Goal: Information Seeking & Learning: Learn about a topic

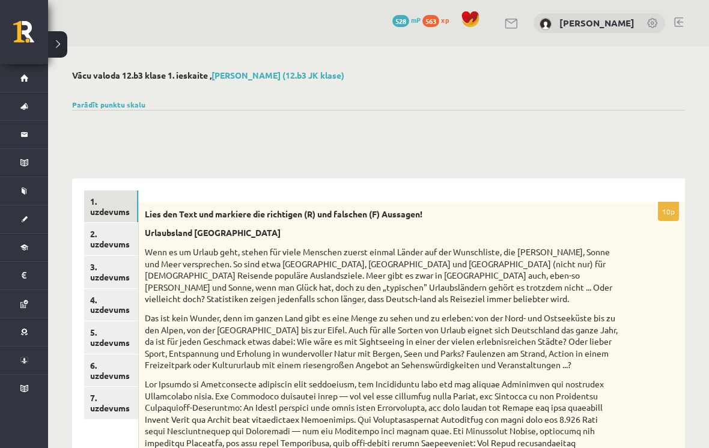
click at [17, 249] on link "Digitālie materiāli" at bounding box center [24, 248] width 48 height 28
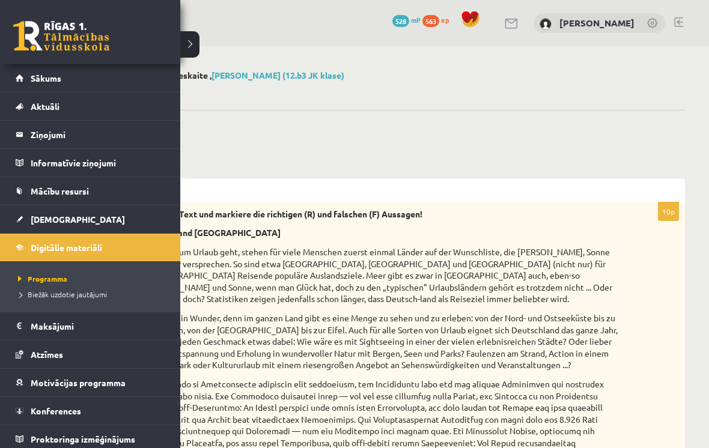
click at [29, 243] on link "Digitālie materiāli" at bounding box center [91, 248] width 150 height 28
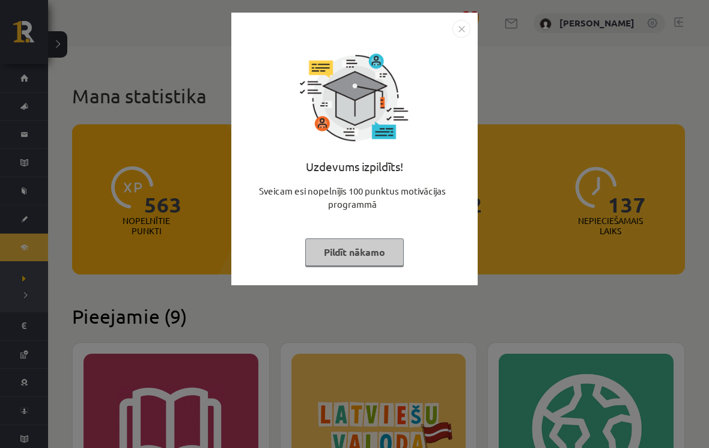
click at [359, 252] on button "Pildīt nākamo" at bounding box center [354, 253] width 99 height 28
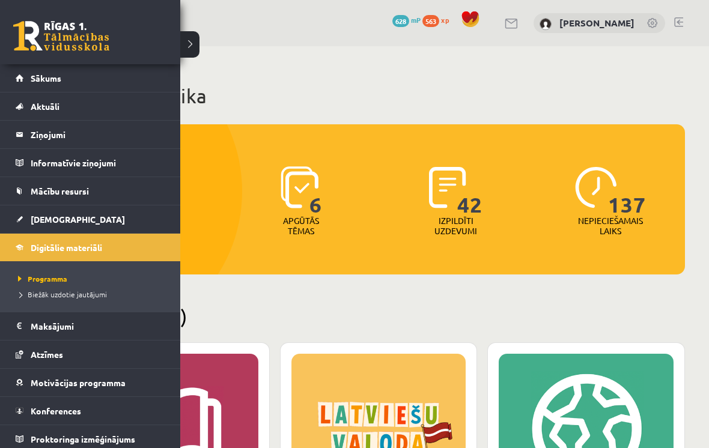
click at [24, 78] on link "Sākums" at bounding box center [91, 78] width 150 height 28
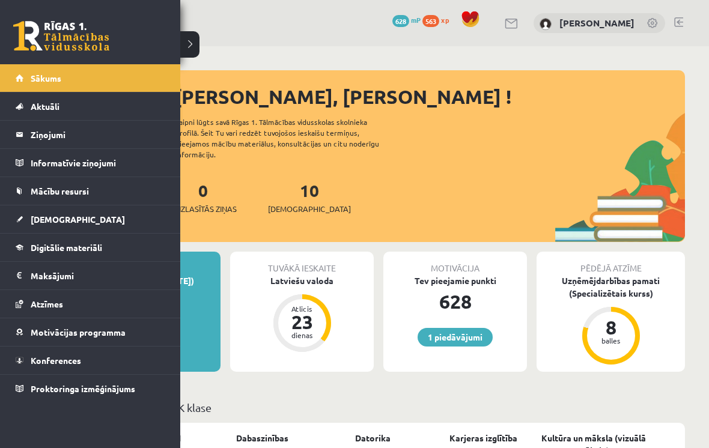
click at [15, 251] on li "Digitālie materiāli Programma Biežāk uzdotie jautājumi" at bounding box center [90, 247] width 180 height 28
click at [31, 245] on span "Digitālie materiāli" at bounding box center [66, 247] width 71 height 11
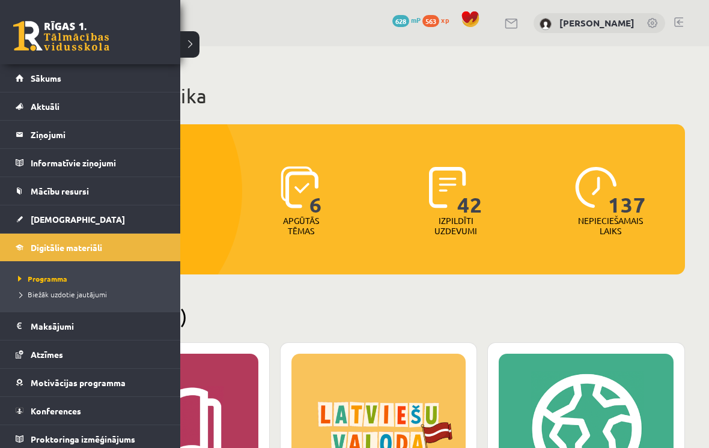
click at [183, 41] on div "1 Dāvanas 628 mP 563 xp Sofija Starovoitova" at bounding box center [378, 23] width 661 height 46
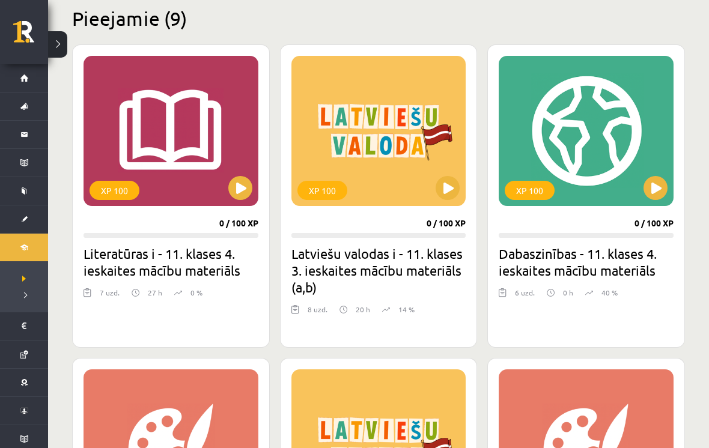
scroll to position [294, 0]
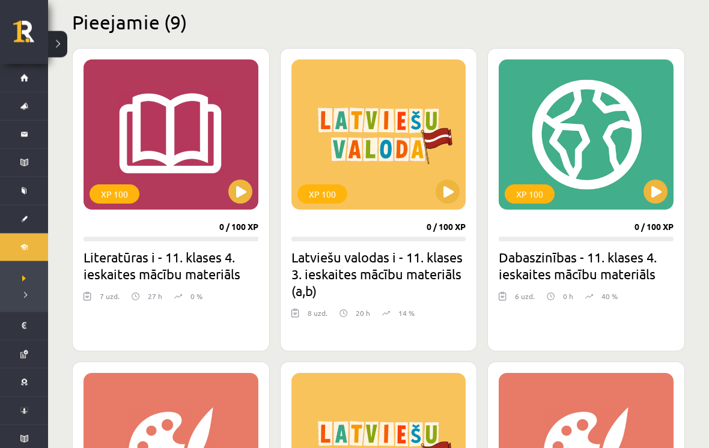
click at [663, 201] on button at bounding box center [655, 192] width 24 height 24
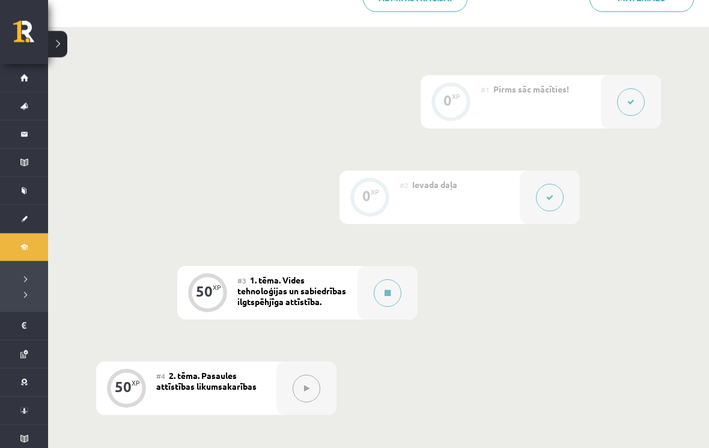
click at [401, 283] on div at bounding box center [387, 293] width 60 height 53
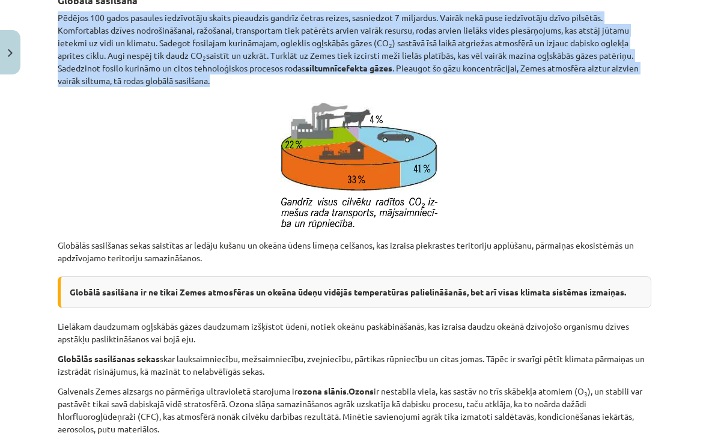
scroll to position [3113, 0]
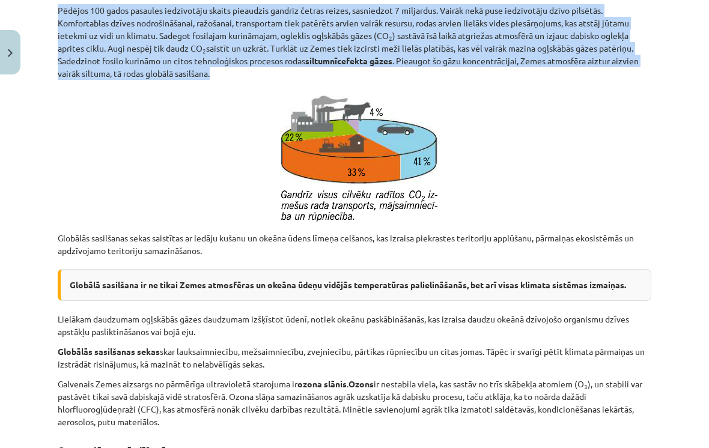
click at [553, 159] on p at bounding box center [355, 156] width 594 height 138
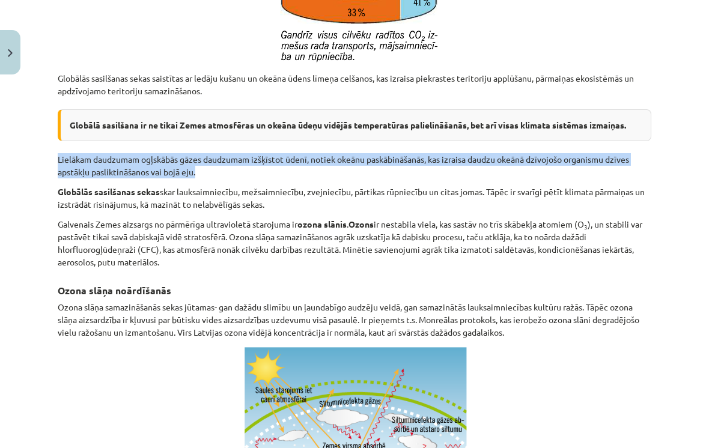
scroll to position [3275, 0]
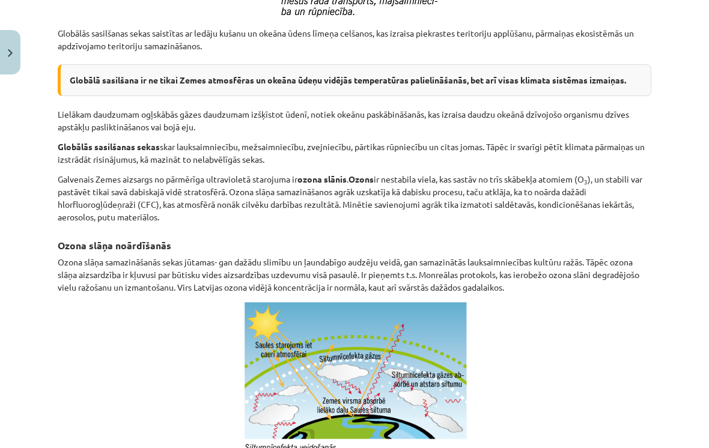
scroll to position [3304, 0]
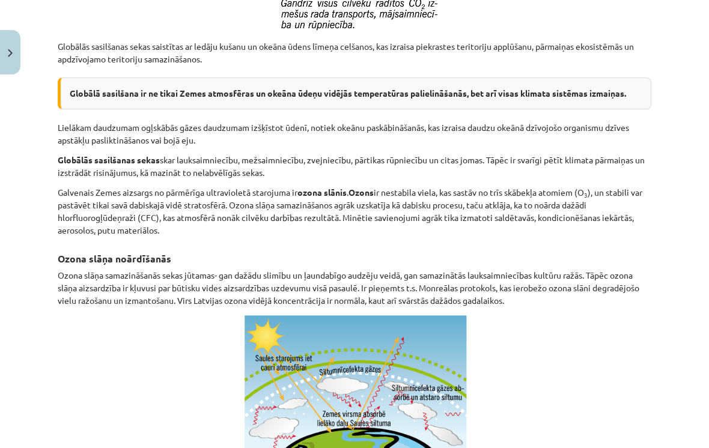
copy p "Galvenais Zemes aizsargs no pārmērīga ultravioletā starojuma ir ozona slānis . …"
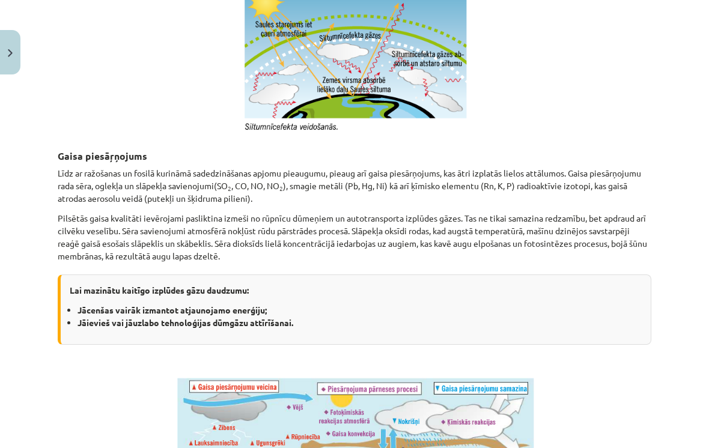
scroll to position [3644, 0]
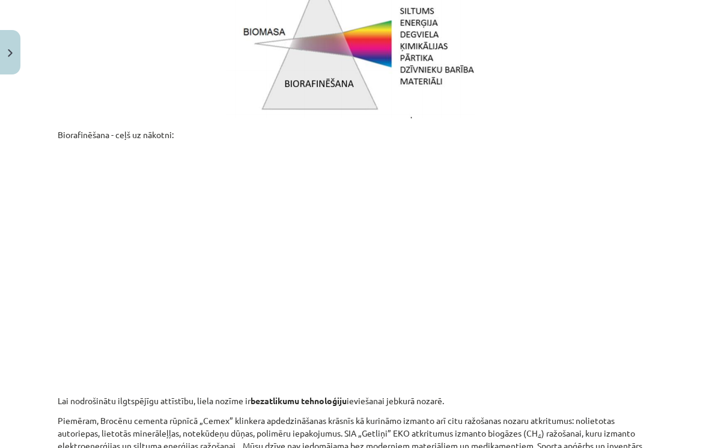
click at [479, 121] on img at bounding box center [355, 45] width 272 height 153
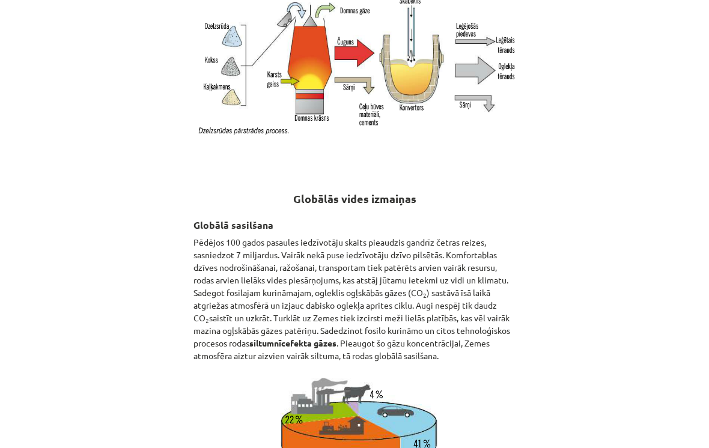
scroll to position [534, 0]
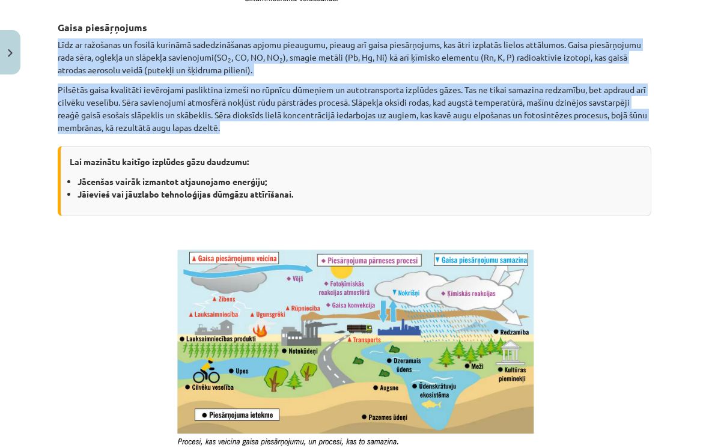
click at [111, 273] on p at bounding box center [355, 347] width 594 height 199
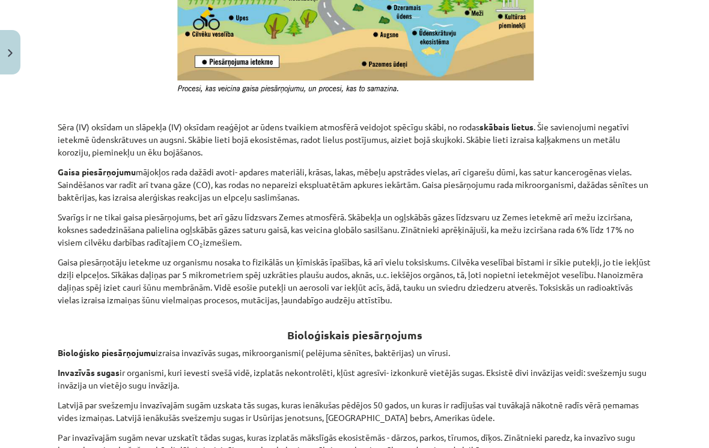
scroll to position [4121, 0]
